Goal: Task Accomplishment & Management: Use online tool/utility

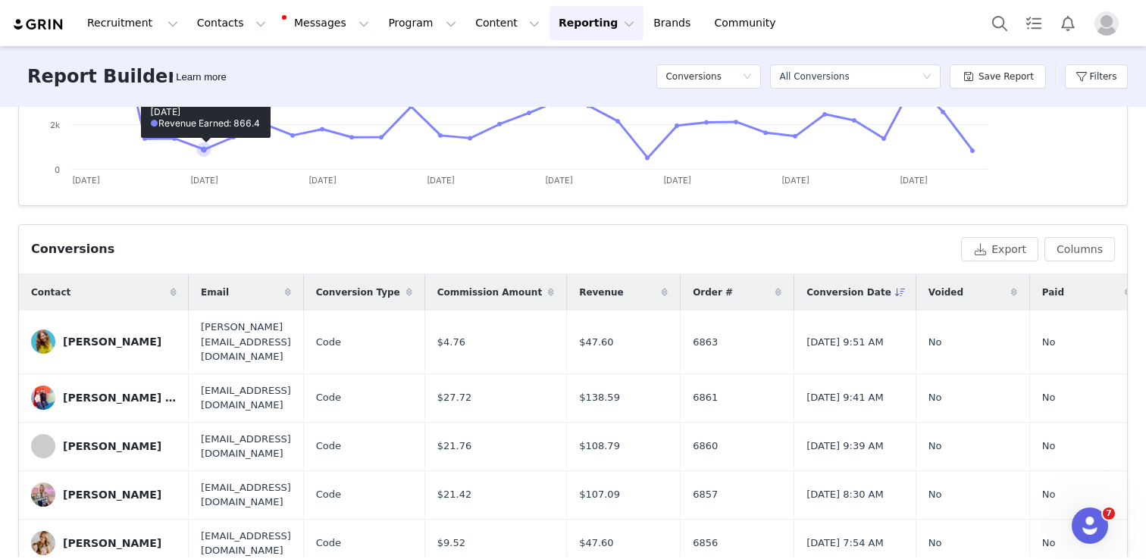
scroll to position [409, 0]
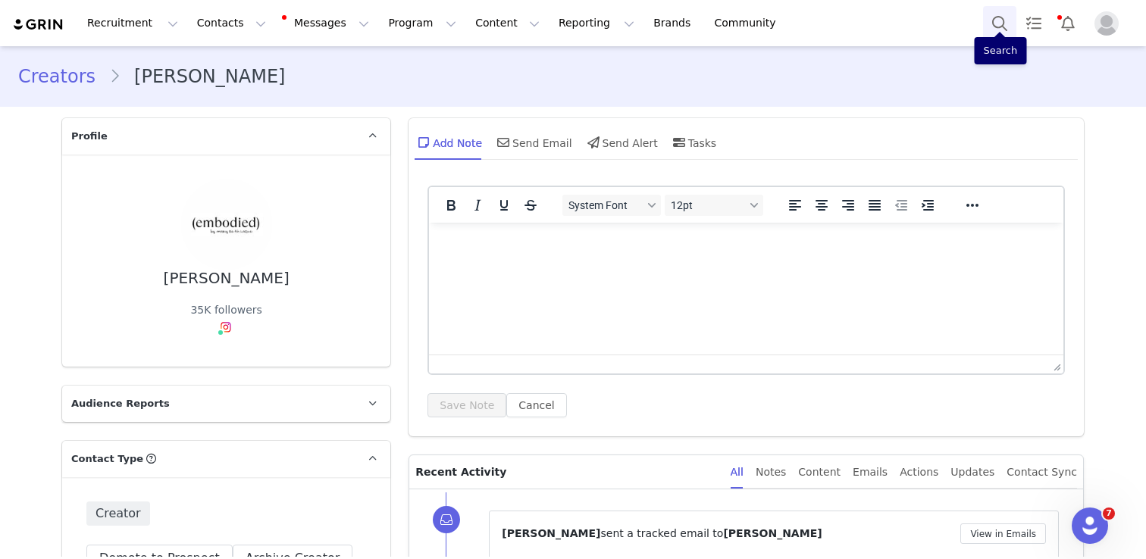
click at [1012, 22] on button "Search" at bounding box center [999, 23] width 33 height 34
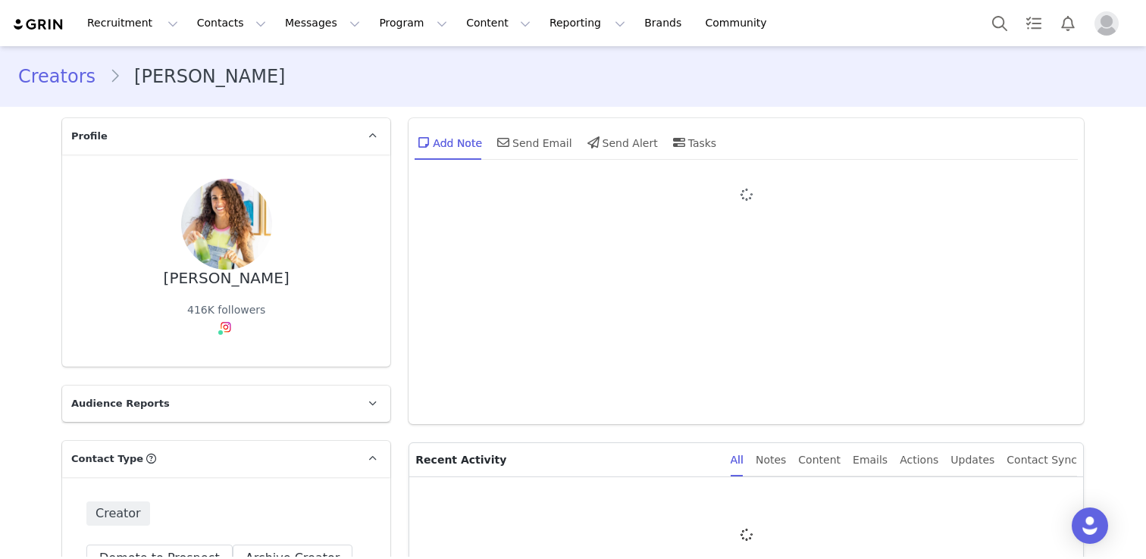
type input "+1 ([GEOGRAPHIC_DATA])"
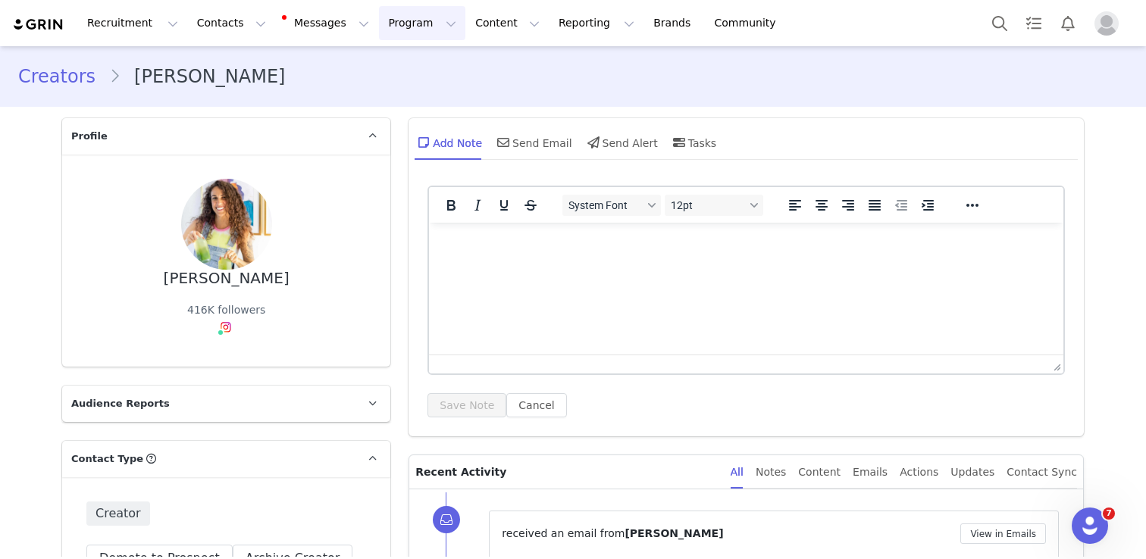
click at [379, 23] on button "Program Program" at bounding box center [422, 23] width 86 height 34
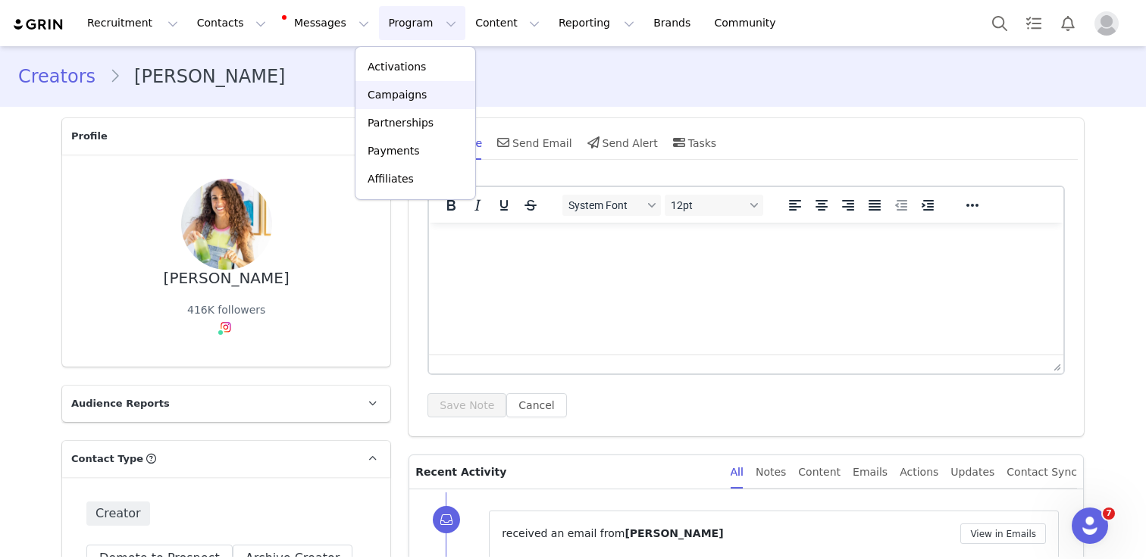
click at [398, 92] on p "Campaigns" at bounding box center [397, 95] width 59 height 16
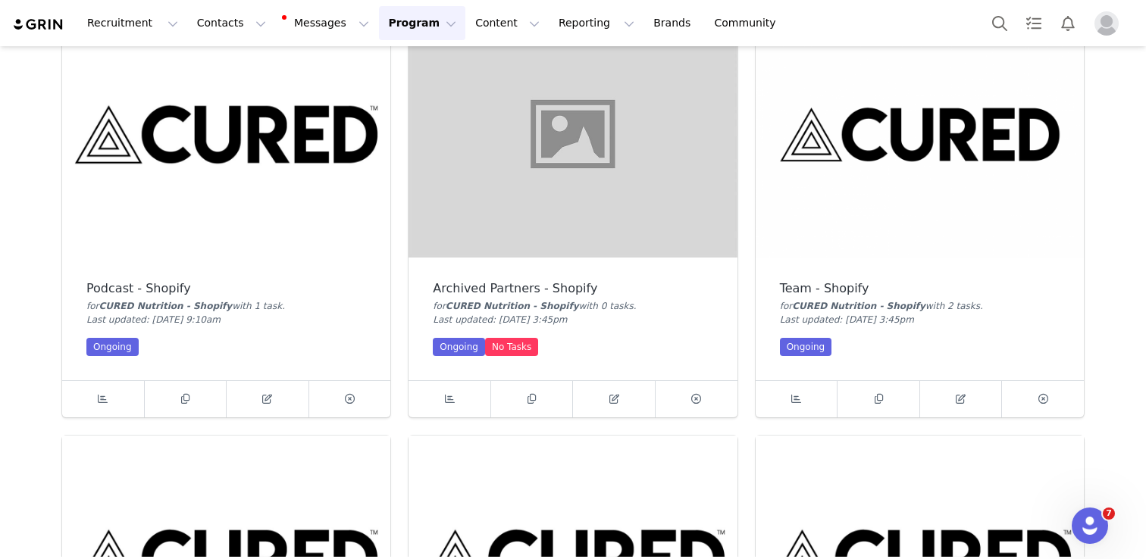
scroll to position [99, 0]
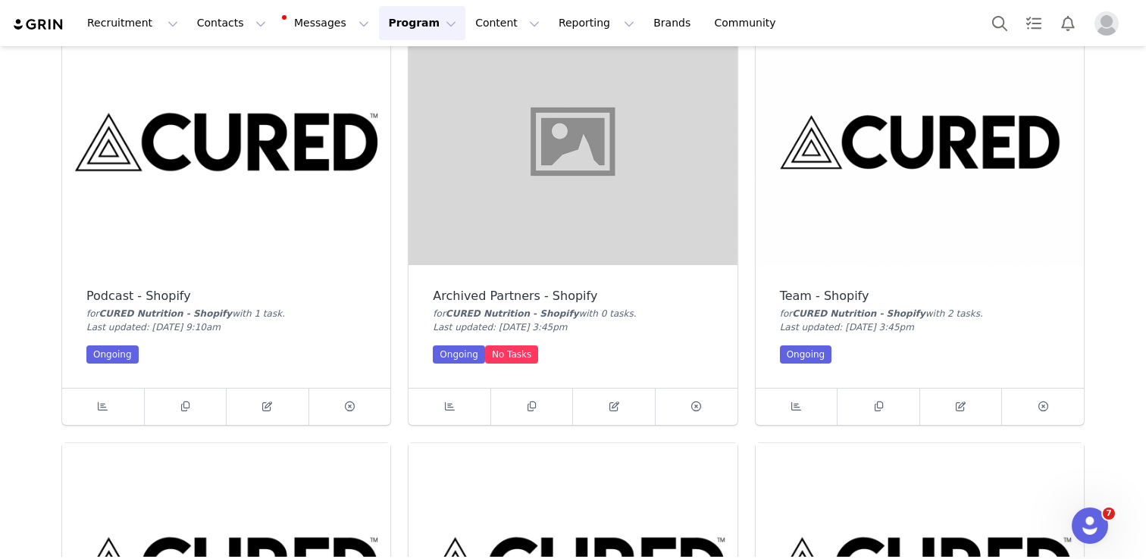
click at [898, 156] on img at bounding box center [920, 142] width 328 height 246
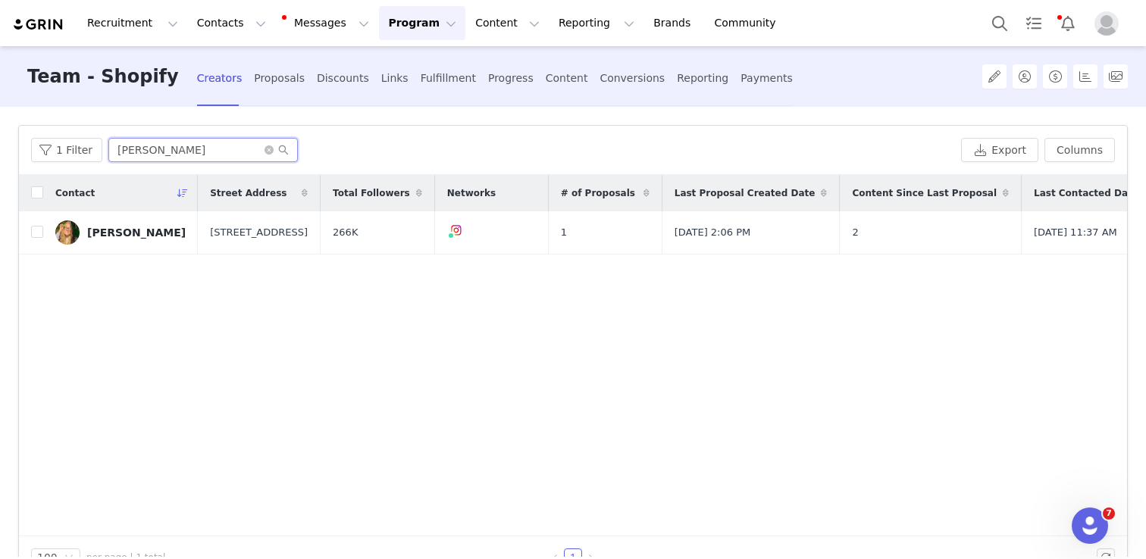
click at [149, 148] on input "olivia s" at bounding box center [202, 150] width 189 height 24
type input "carly"
click at [38, 233] on input "checkbox" at bounding box center [37, 232] width 12 height 12
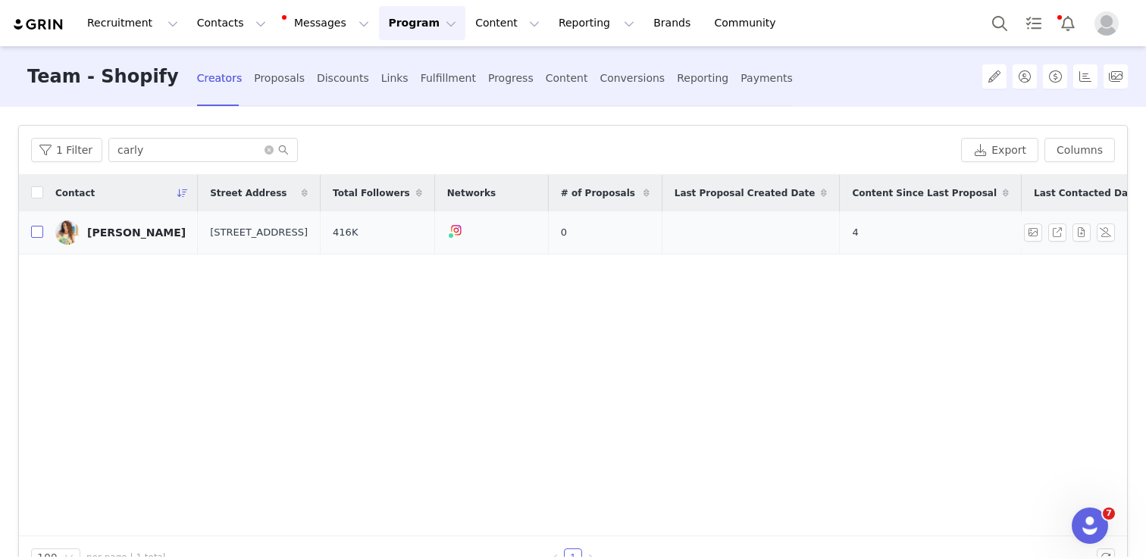
checkbox input "true"
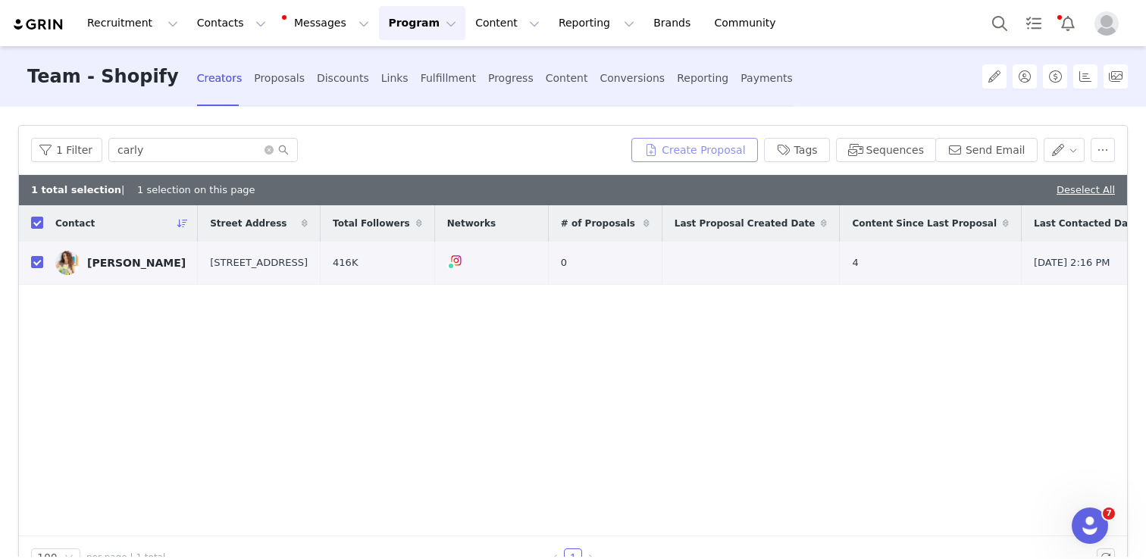
click at [696, 146] on button "Create Proposal" at bounding box center [694, 150] width 126 height 24
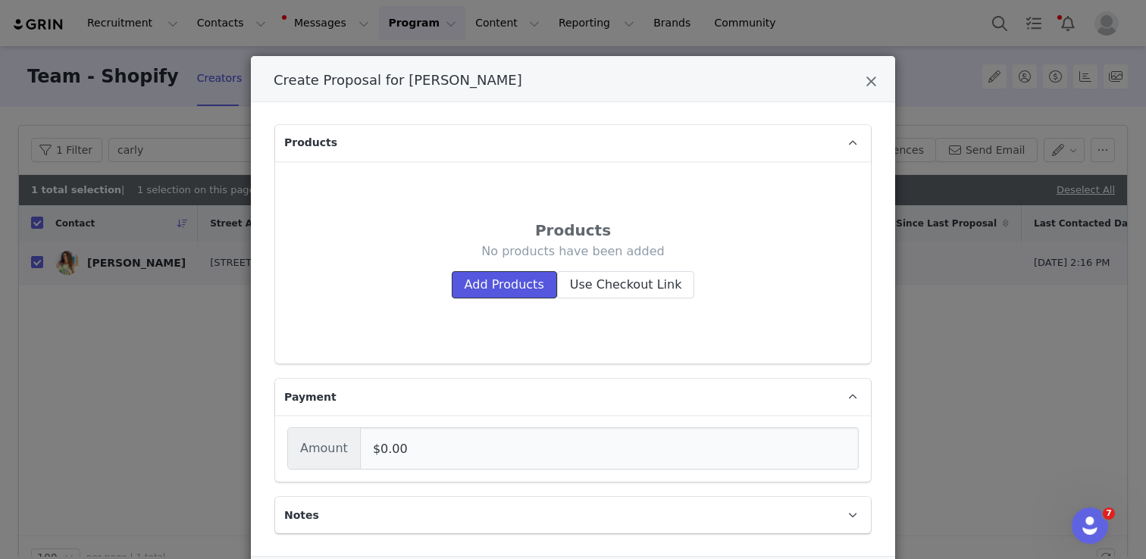
click at [489, 289] on button "Add Products" at bounding box center [504, 284] width 105 height 27
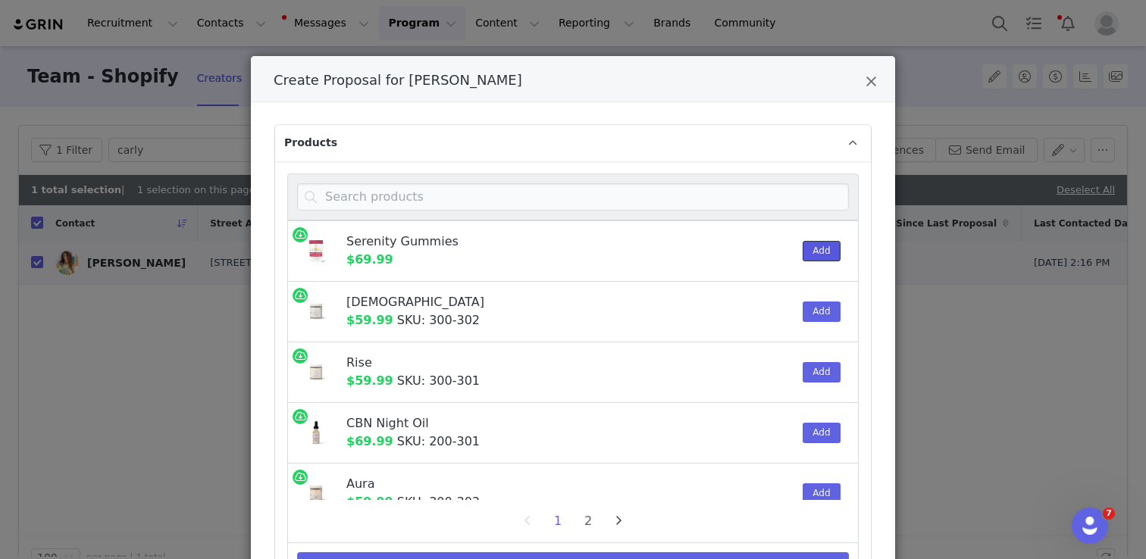
click at [822, 253] on button "Add" at bounding box center [821, 251] width 37 height 20
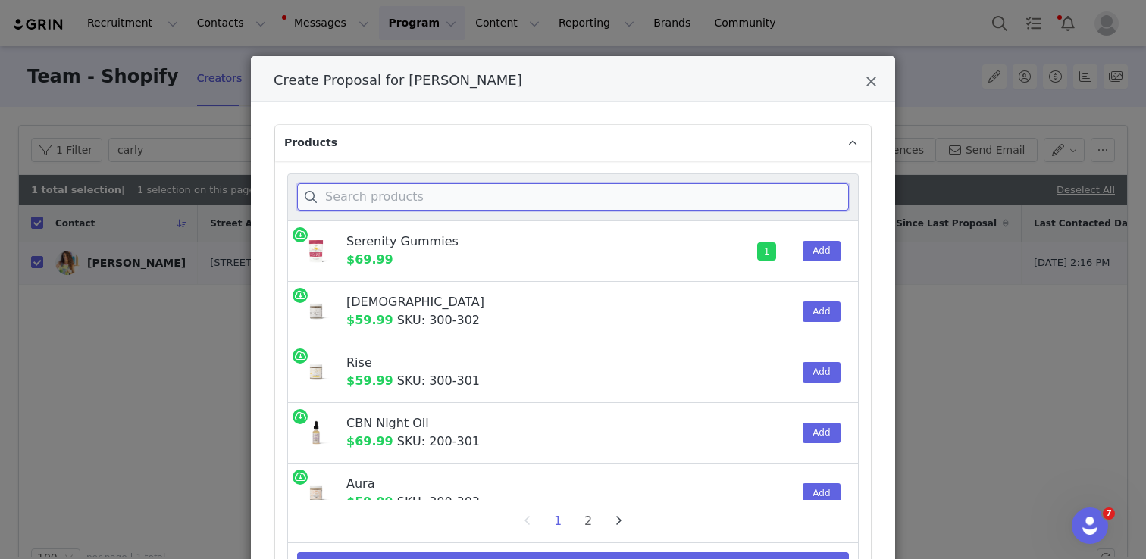
click at [566, 190] on input "Create Proposal for Carly Shankman" at bounding box center [573, 196] width 552 height 27
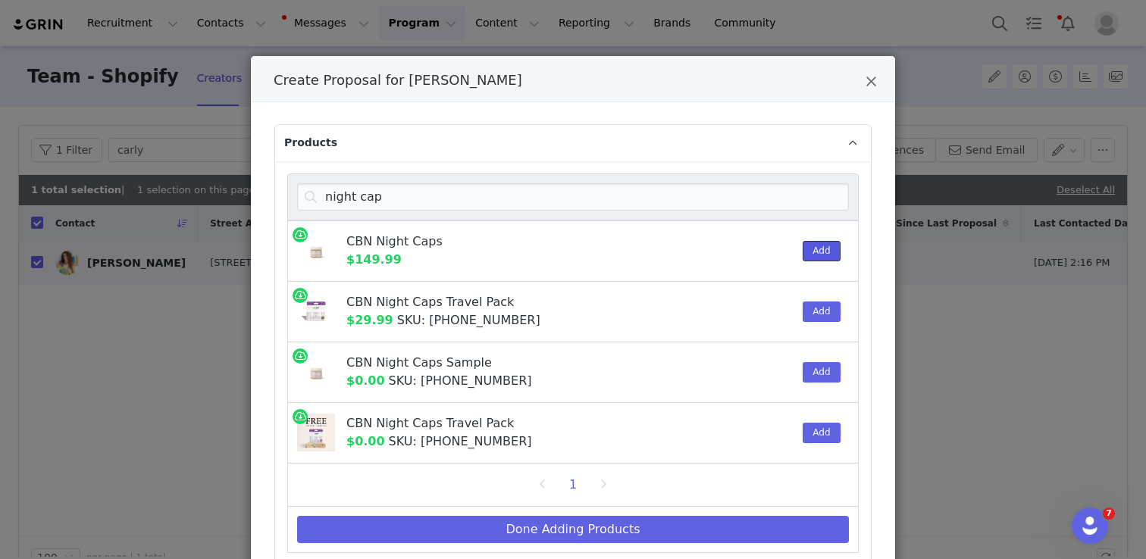
click at [824, 252] on button "Add" at bounding box center [821, 251] width 37 height 20
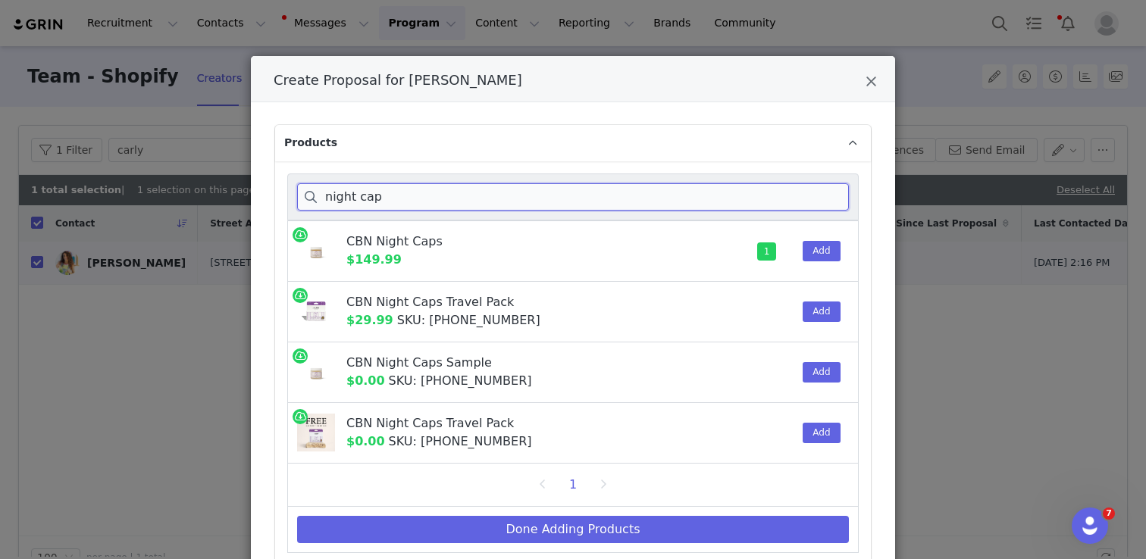
click at [517, 201] on input "night cap" at bounding box center [573, 196] width 552 height 27
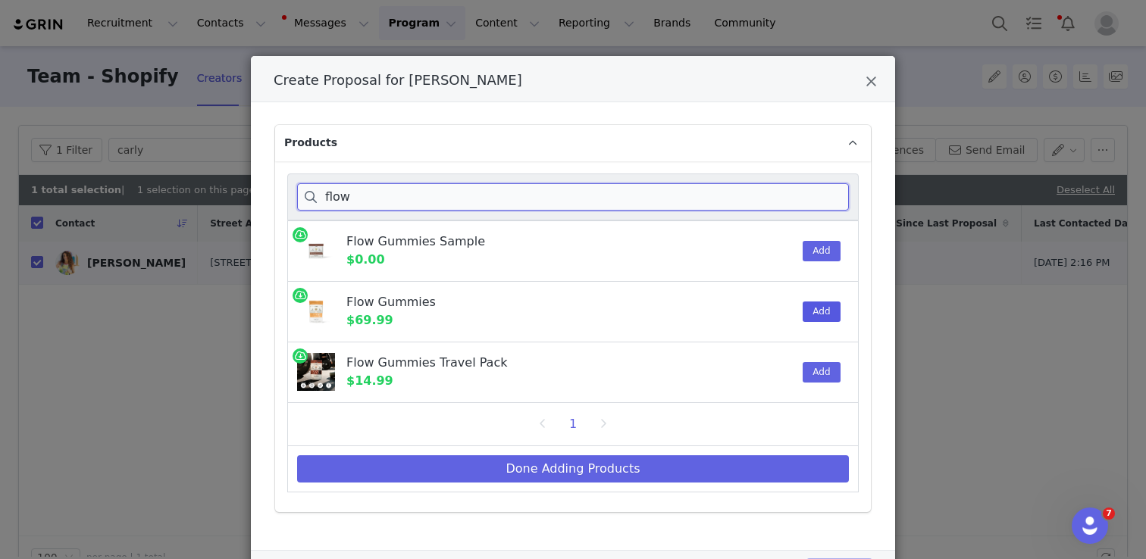
type input "flow"
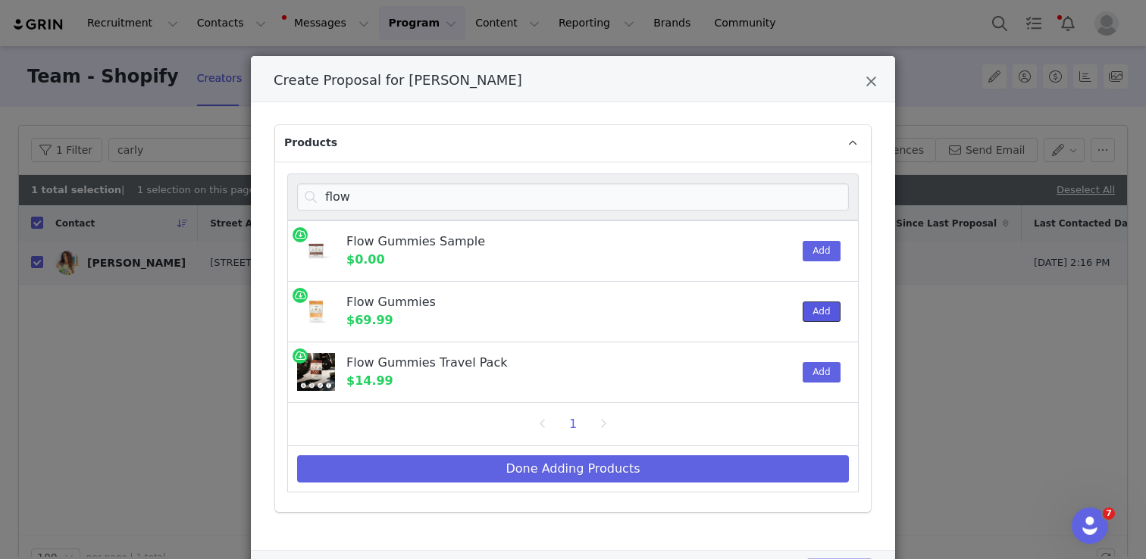
click at [825, 307] on button "Add" at bounding box center [821, 312] width 37 height 20
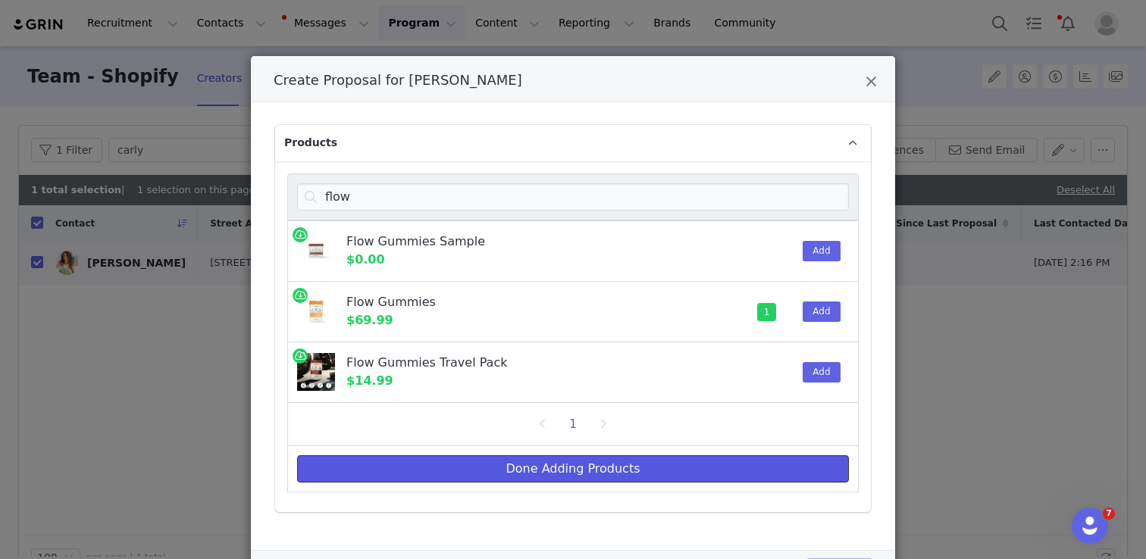
click at [554, 470] on button "Done Adding Products" at bounding box center [573, 469] width 552 height 27
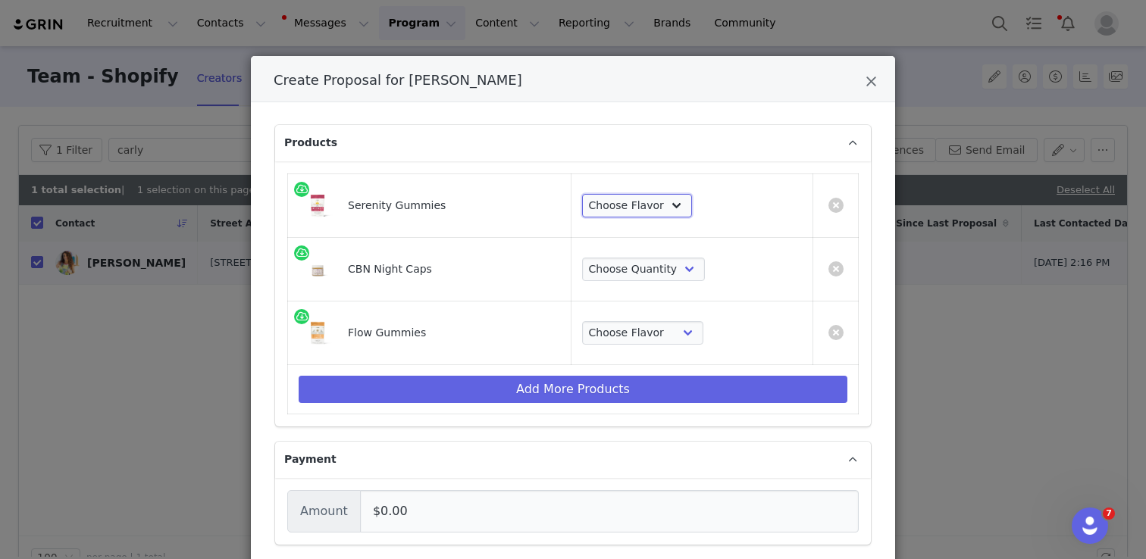
click at [653, 205] on select "Choose Flavor Clementine Raspberry Passionfruit" at bounding box center [637, 206] width 110 height 24
select select "28391116"
click at [582, 194] on select "Choose Flavor Clementine Raspberry Passionfruit" at bounding box center [637, 206] width 110 height 24
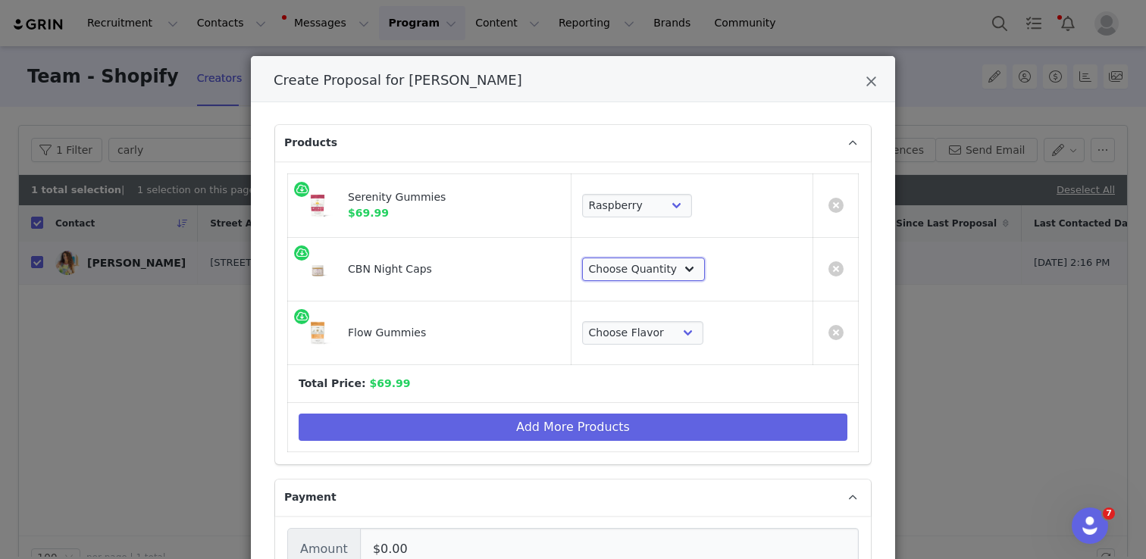
click at [640, 271] on select "Choose Quantity 30ct 60ct" at bounding box center [643, 270] width 123 height 24
select select "28330588"
click at [582, 258] on select "Choose Quantity 30ct 60ct" at bounding box center [643, 270] width 123 height 24
click at [653, 336] on select "Choose Flavor Apple Pineapple Peach" at bounding box center [642, 333] width 121 height 24
select select "28772202"
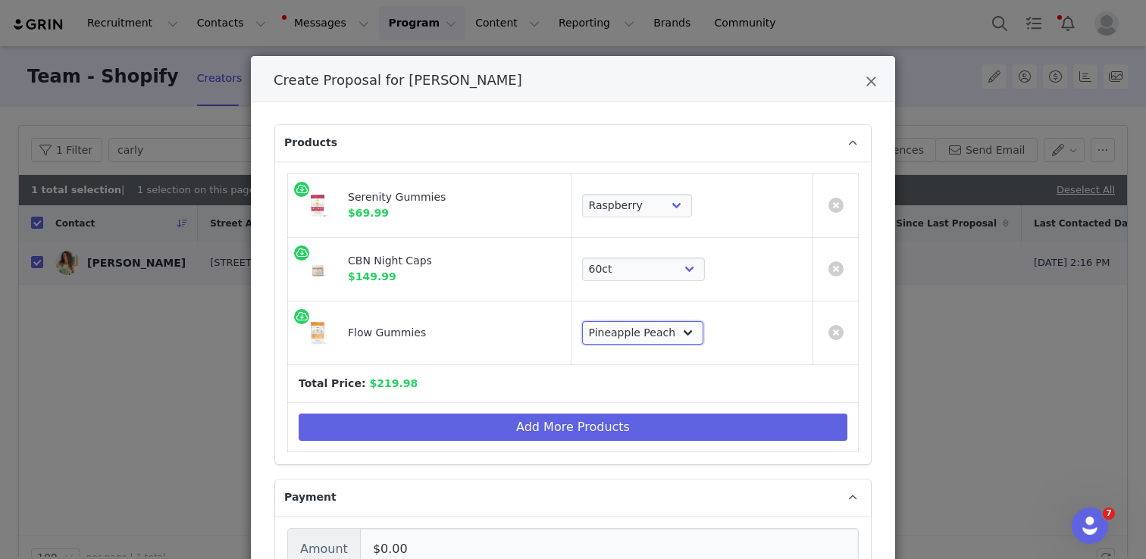
click at [582, 321] on select "Choose Flavor Apple Pineapple Peach" at bounding box center [642, 333] width 121 height 24
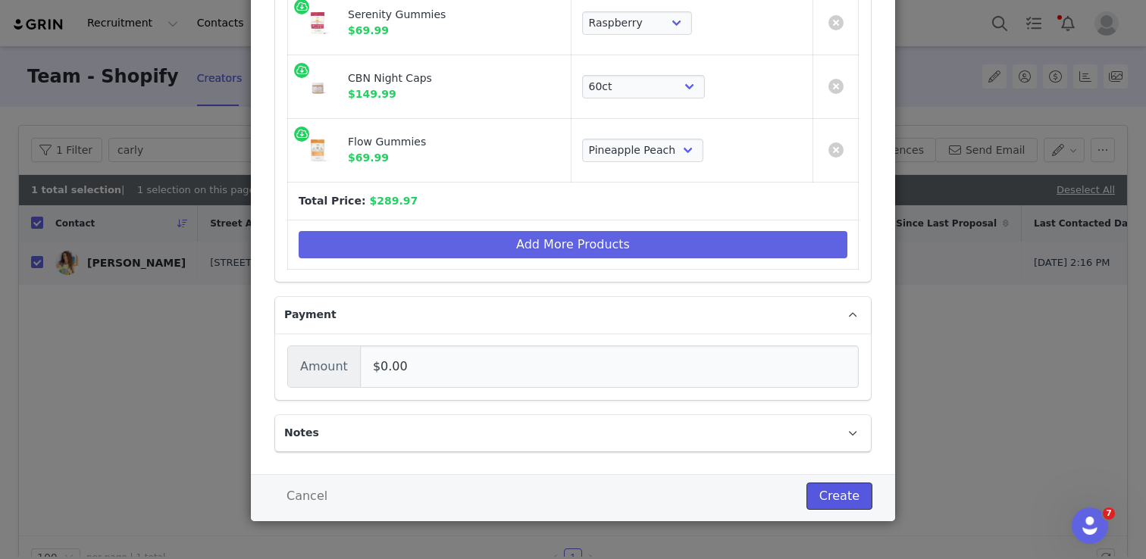
click at [853, 499] on button "Create" at bounding box center [839, 496] width 66 height 27
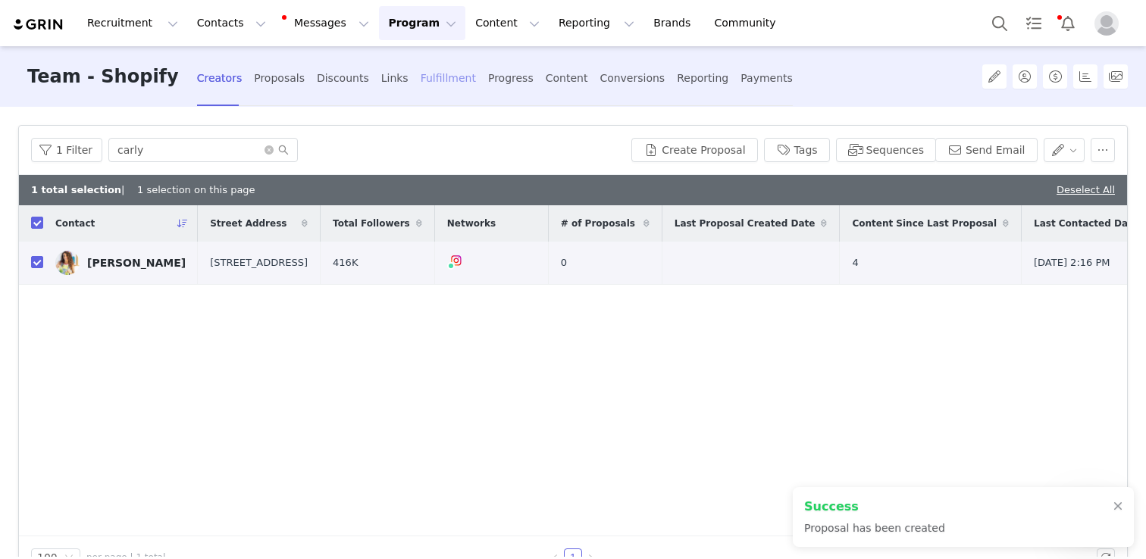
click at [421, 74] on div "Fulfillment" at bounding box center [448, 78] width 55 height 40
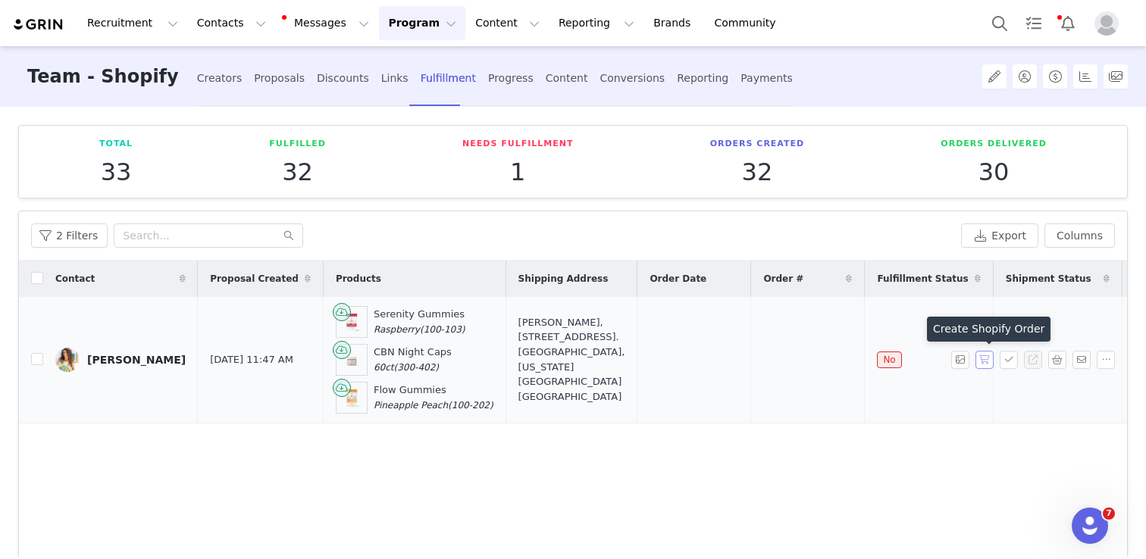
click at [983, 362] on button "button" at bounding box center [984, 360] width 18 height 18
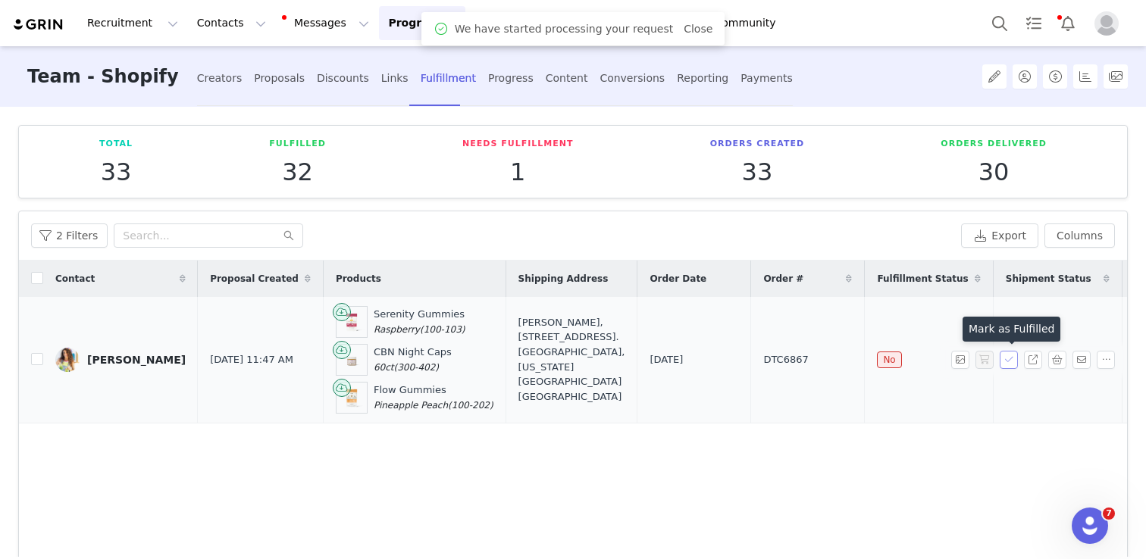
click at [1009, 360] on button "button" at bounding box center [1009, 360] width 18 height 18
